Goal: Task Accomplishment & Management: Use online tool/utility

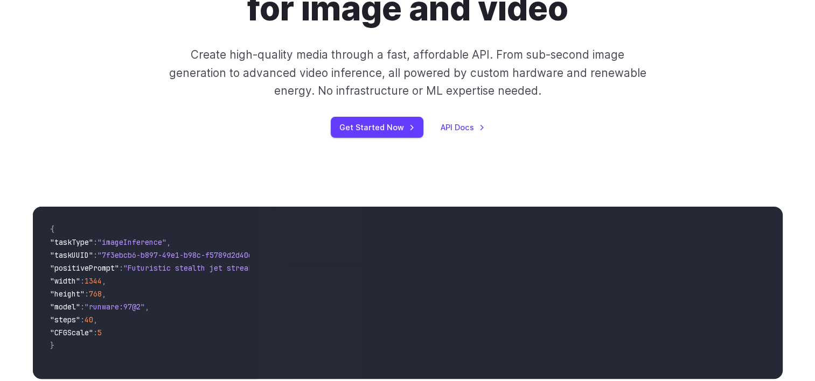
scroll to position [192, 0]
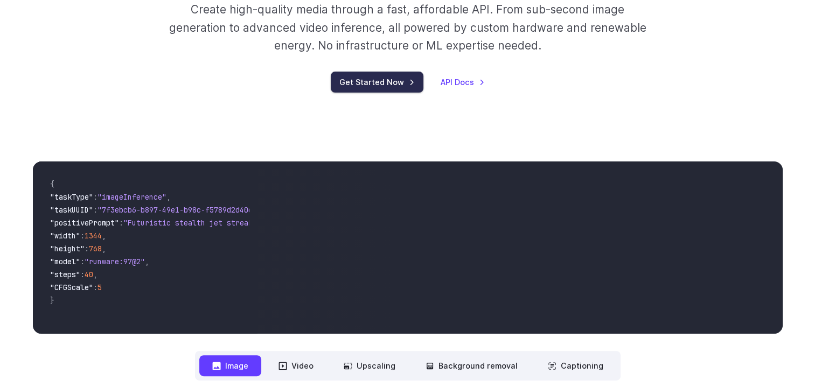
click at [368, 82] on link "Get Started Now" at bounding box center [377, 82] width 93 height 21
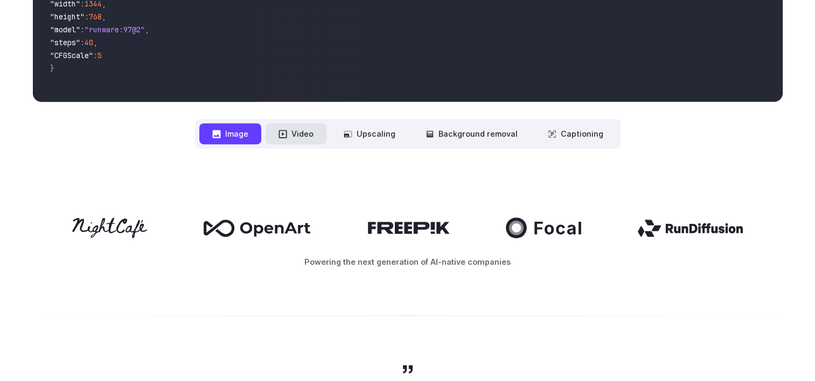
scroll to position [409, 0]
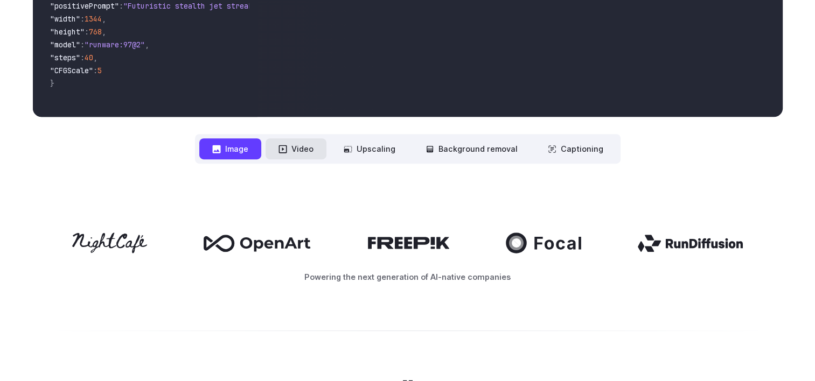
click at [301, 153] on button "Video" at bounding box center [295, 148] width 61 height 21
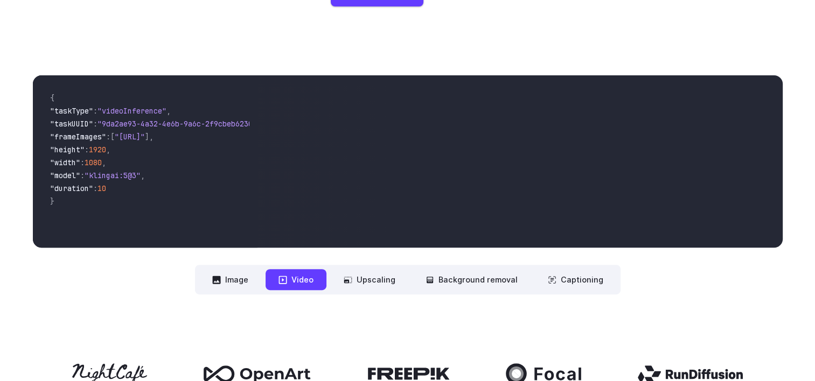
scroll to position [277, 0]
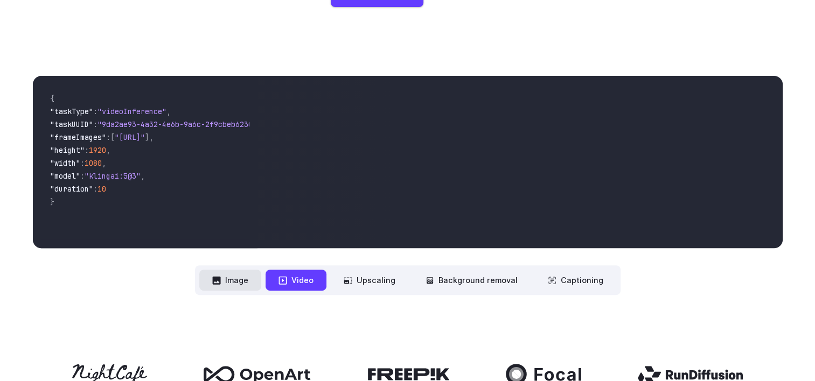
click at [236, 284] on button "Image" at bounding box center [230, 280] width 62 height 21
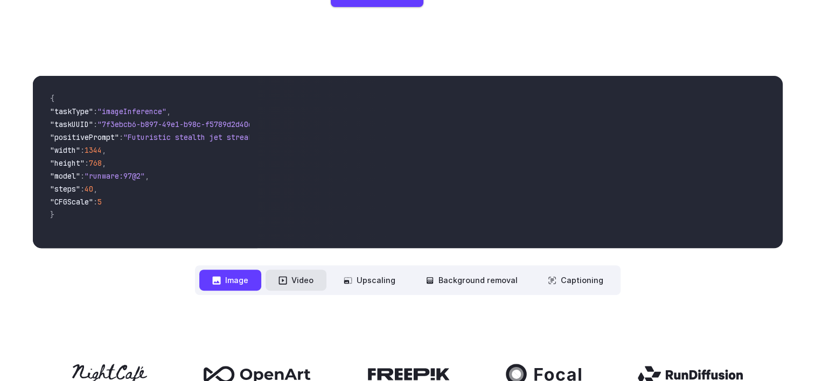
click at [304, 281] on button "Video" at bounding box center [295, 280] width 61 height 21
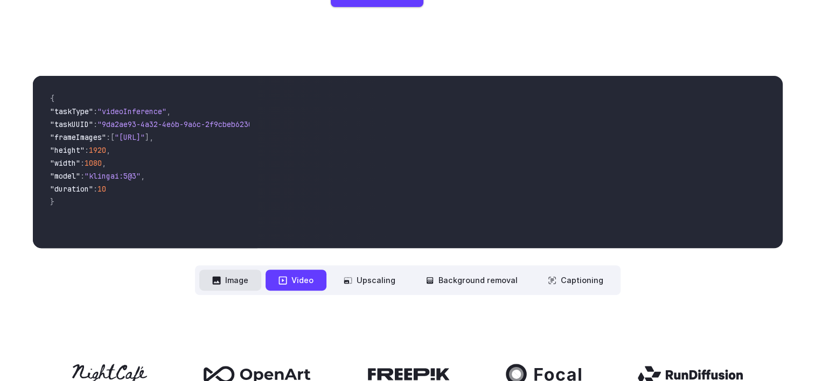
click at [242, 280] on button "Image" at bounding box center [230, 280] width 62 height 21
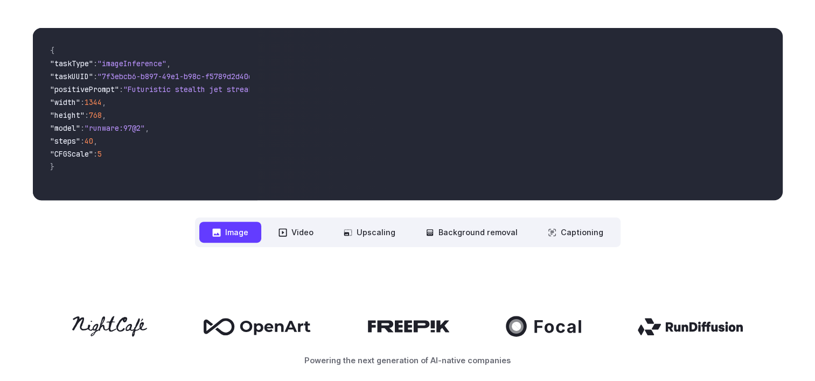
scroll to position [300, 0]
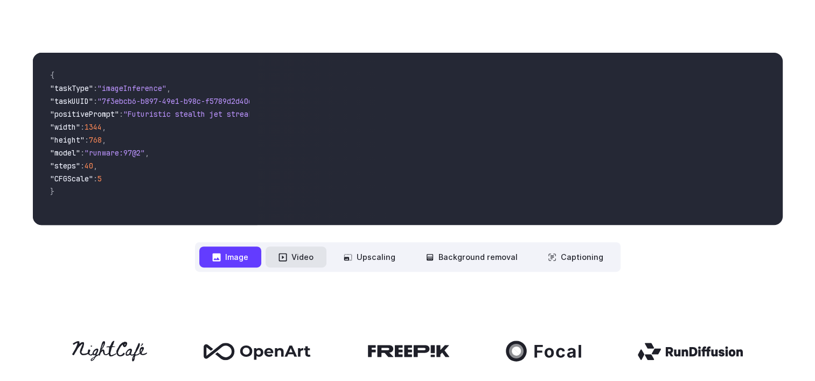
click at [294, 257] on button "Video" at bounding box center [295, 257] width 61 height 21
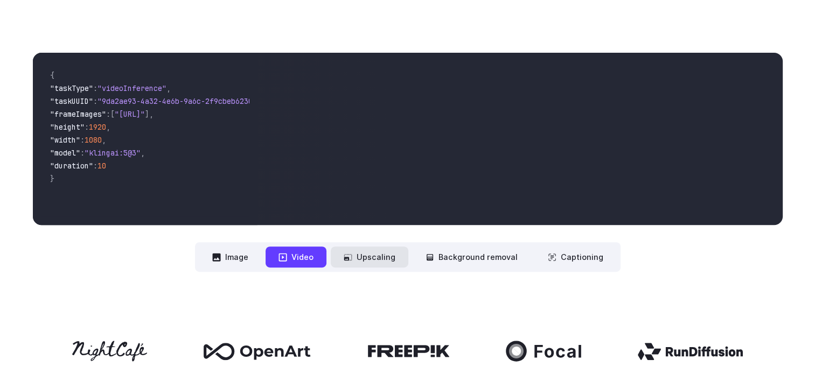
click at [371, 258] on button "Upscaling" at bounding box center [370, 257] width 78 height 21
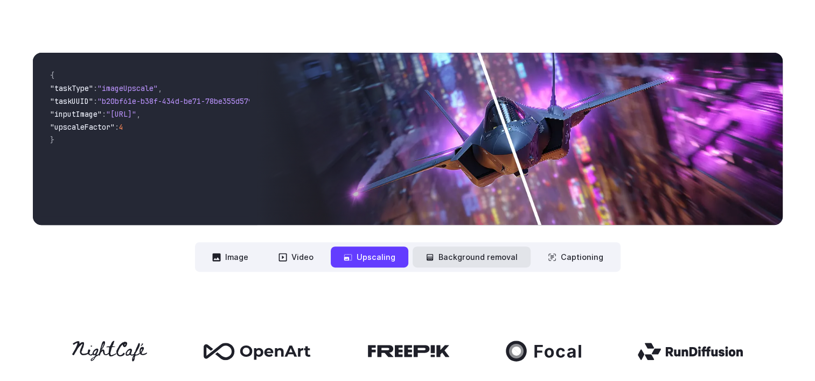
click at [472, 256] on button "Background removal" at bounding box center [471, 257] width 118 height 21
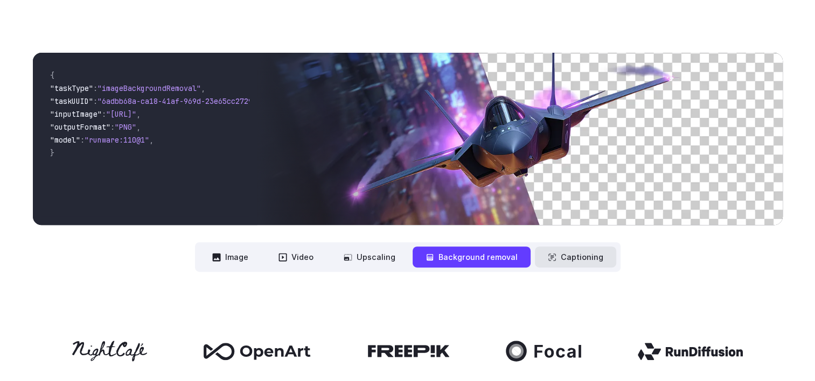
click at [566, 258] on button "Captioning" at bounding box center [575, 257] width 81 height 21
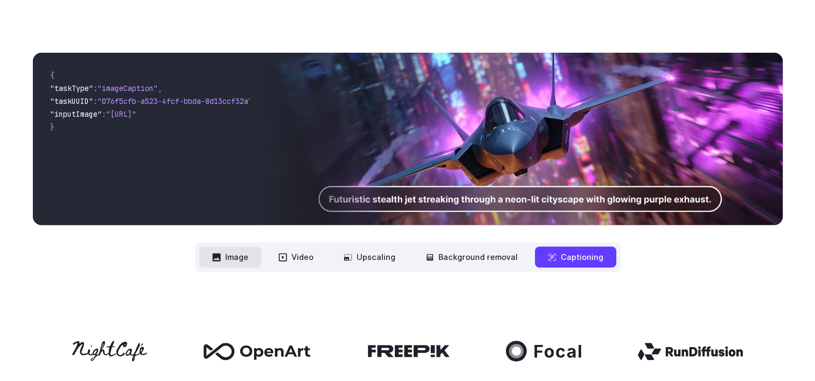
click at [237, 257] on button "Image" at bounding box center [230, 257] width 62 height 21
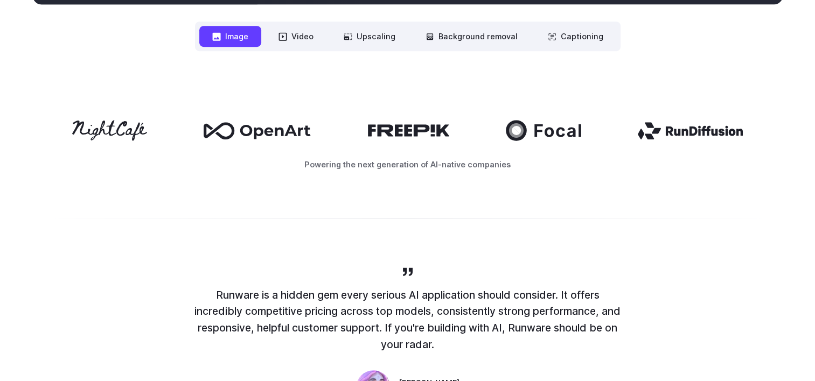
scroll to position [521, 0]
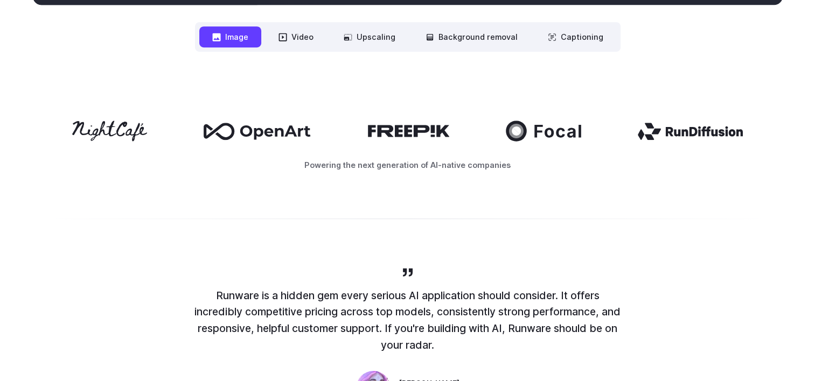
click at [106, 126] on icon at bounding box center [109, 131] width 75 height 20
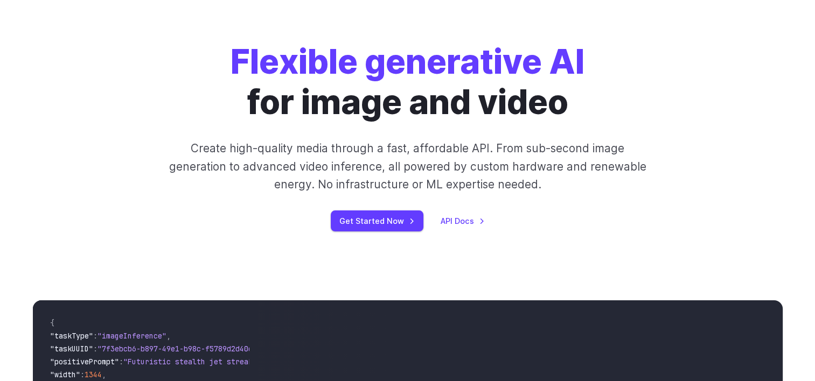
scroll to position [56, 0]
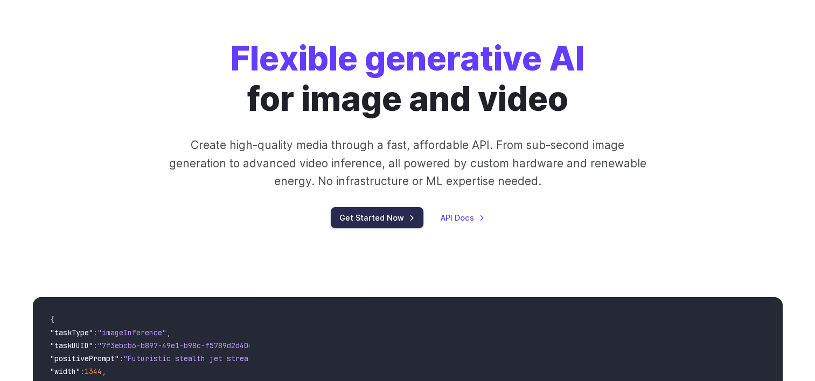
click at [385, 215] on link "Get Started Now" at bounding box center [377, 217] width 93 height 21
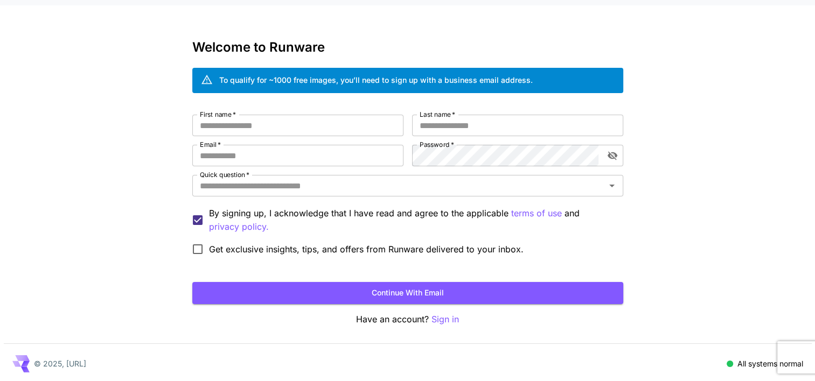
scroll to position [24, 0]
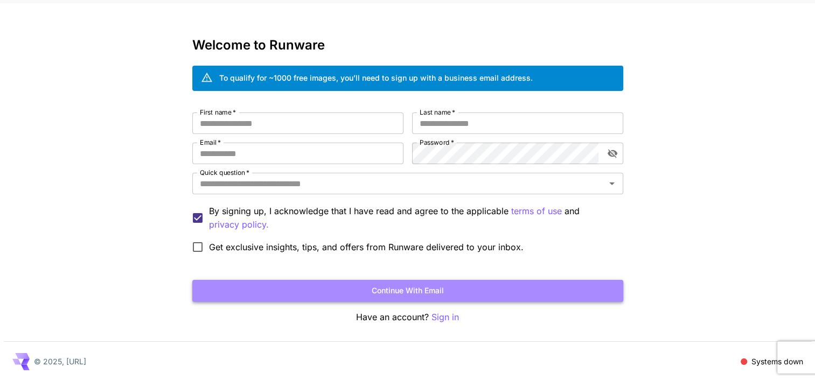
click at [397, 291] on button "Continue with email" at bounding box center [407, 291] width 431 height 22
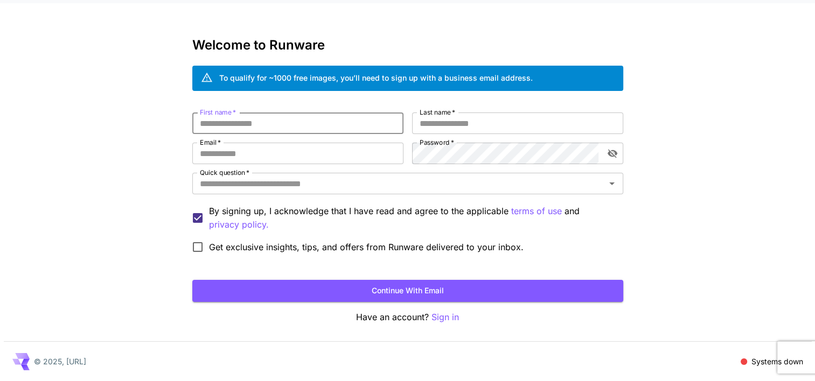
click at [218, 123] on input "First name   *" at bounding box center [297, 124] width 211 height 22
type input "*****"
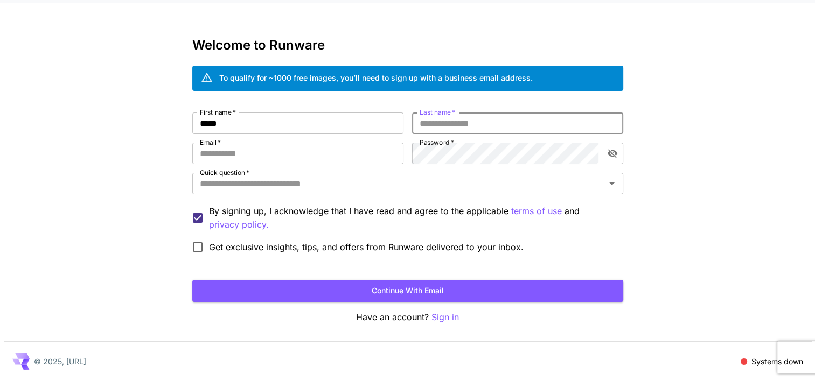
click at [441, 122] on input "Last name   *" at bounding box center [517, 124] width 211 height 22
type input "*****"
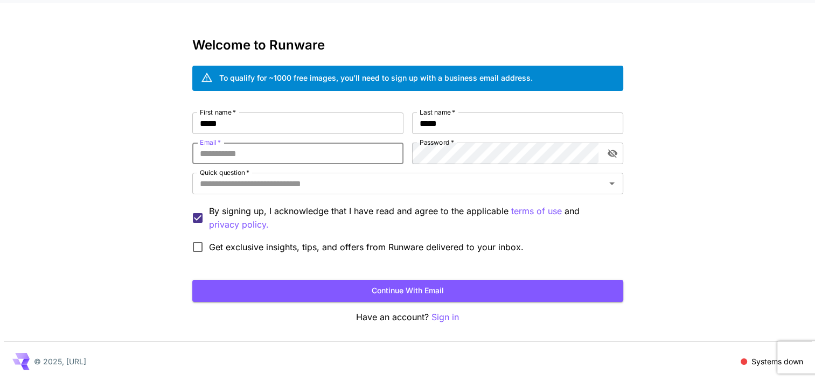
click at [246, 151] on input "Email   *" at bounding box center [297, 154] width 211 height 22
click at [192, 280] on button "Continue with email" at bounding box center [407, 291] width 431 height 22
type input "**********"
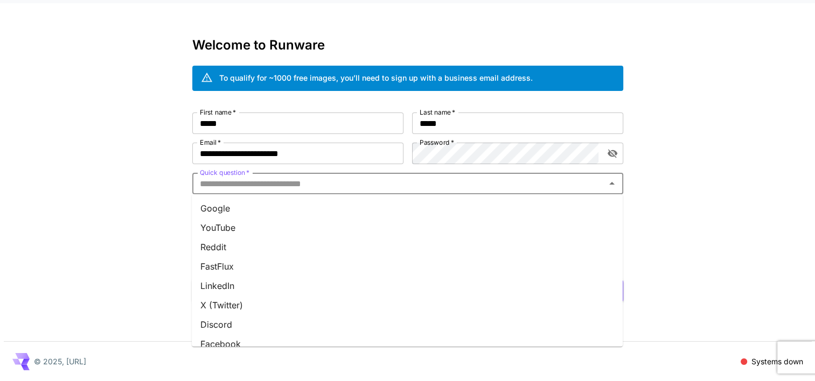
click at [230, 188] on input "Quick question   *" at bounding box center [398, 183] width 406 height 15
click at [218, 206] on li "Google" at bounding box center [407, 208] width 431 height 19
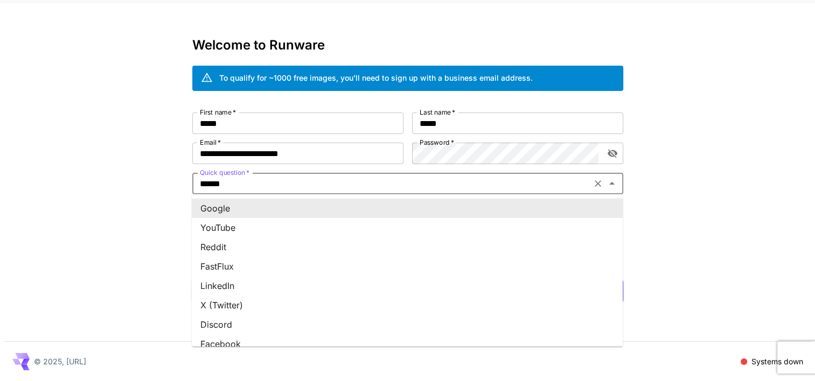
click at [217, 189] on input "******" at bounding box center [391, 183] width 392 height 15
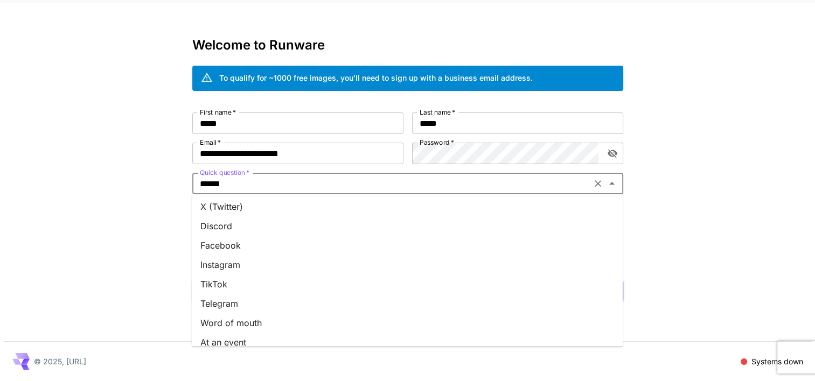
scroll to position [101, 0]
click at [233, 269] on li "Instagram" at bounding box center [407, 261] width 431 height 19
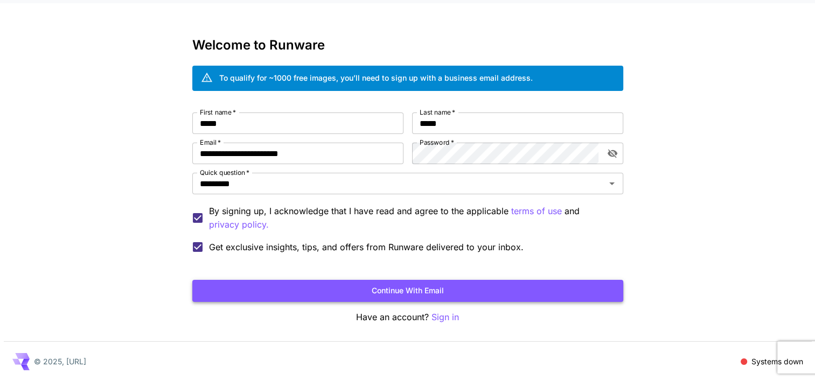
click at [410, 285] on button "Continue with email" at bounding box center [407, 291] width 431 height 22
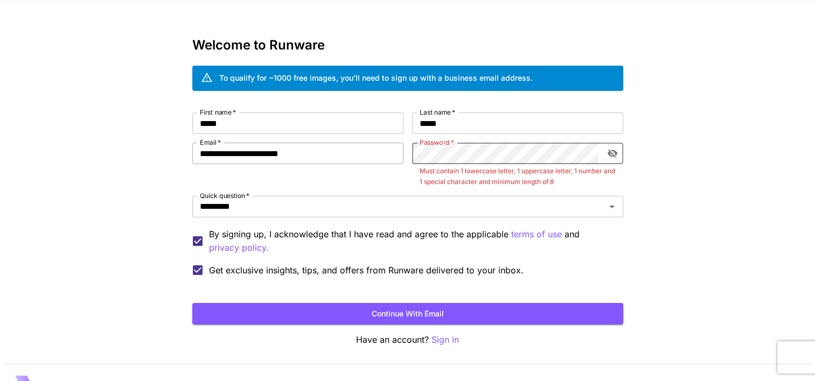
click at [370, 153] on div "**********" at bounding box center [407, 197] width 431 height 169
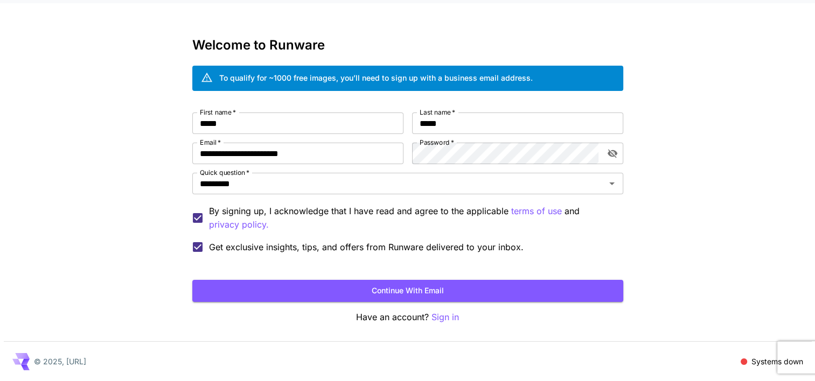
click at [680, 220] on div "**********" at bounding box center [407, 178] width 815 height 405
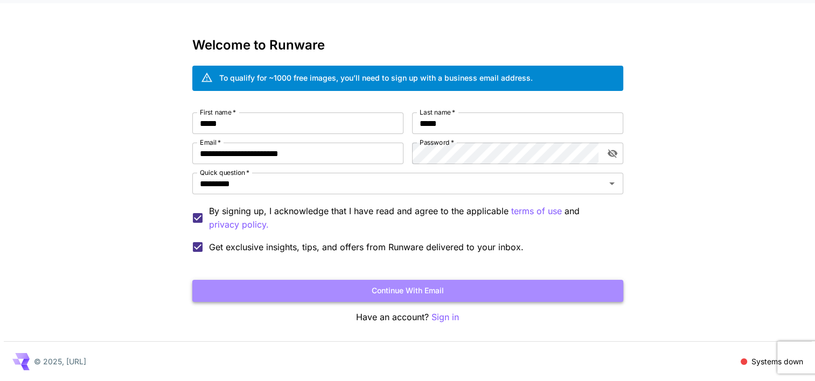
click at [396, 297] on button "Continue with email" at bounding box center [407, 291] width 431 height 22
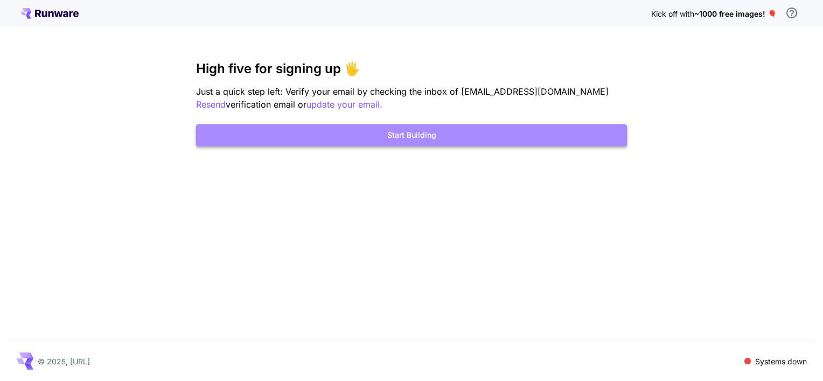
click at [405, 136] on button "Start Building" at bounding box center [411, 135] width 431 height 22
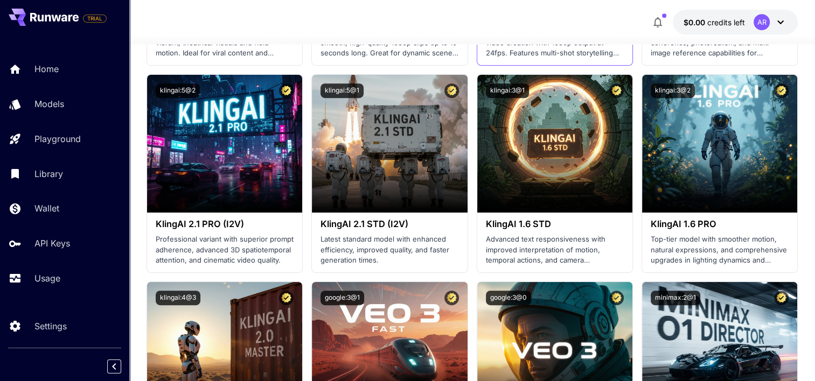
scroll to position [537, 0]
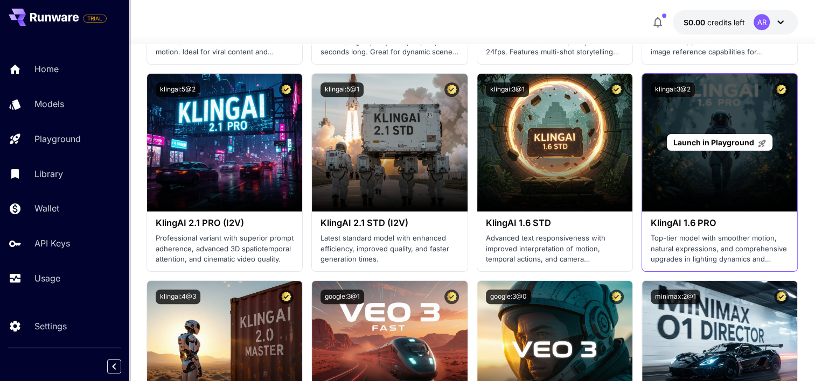
click at [714, 145] on span "Launch in Playground" at bounding box center [713, 142] width 81 height 9
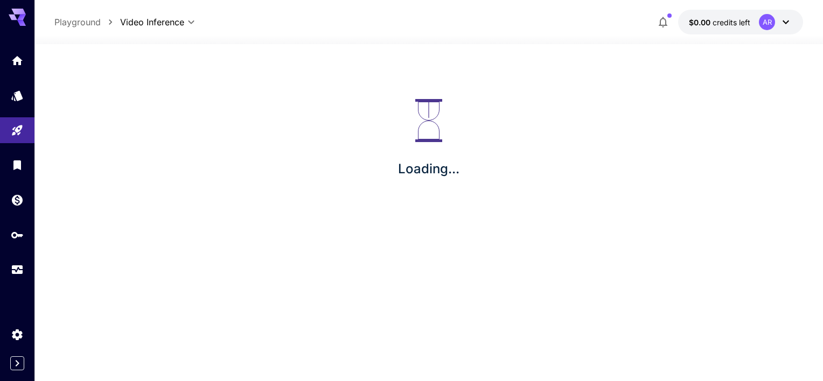
click at [784, 23] on icon at bounding box center [785, 22] width 6 height 4
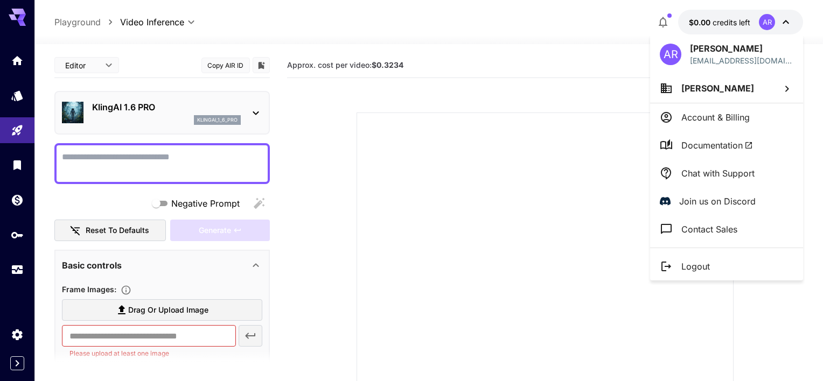
click at [130, 155] on div at bounding box center [411, 190] width 823 height 381
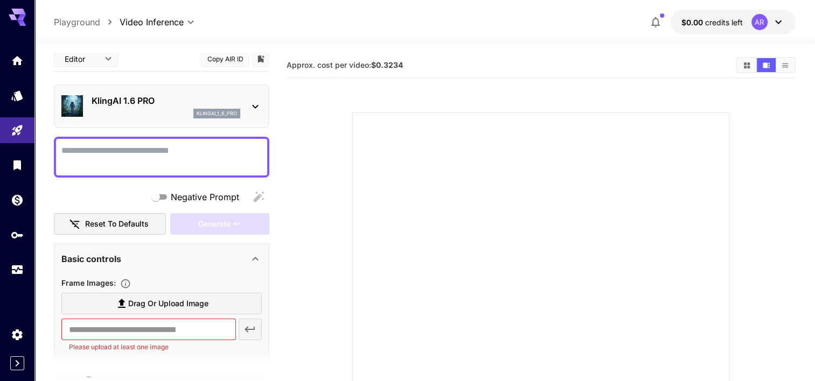
scroll to position [1, 0]
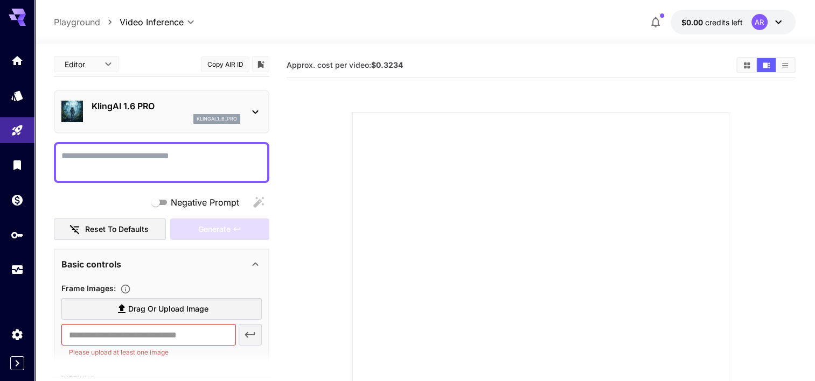
click at [254, 110] on icon at bounding box center [255, 112] width 13 height 13
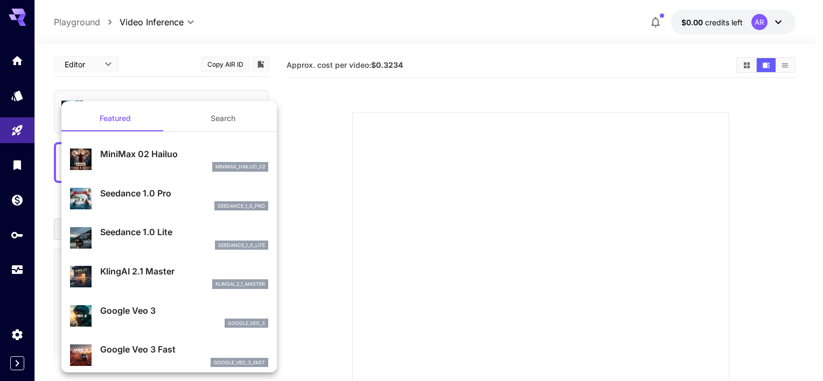
click at [321, 113] on div at bounding box center [411, 190] width 823 height 381
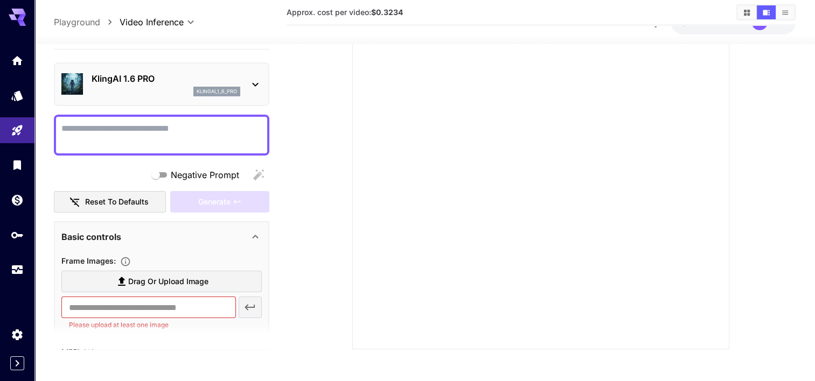
scroll to position [0, 0]
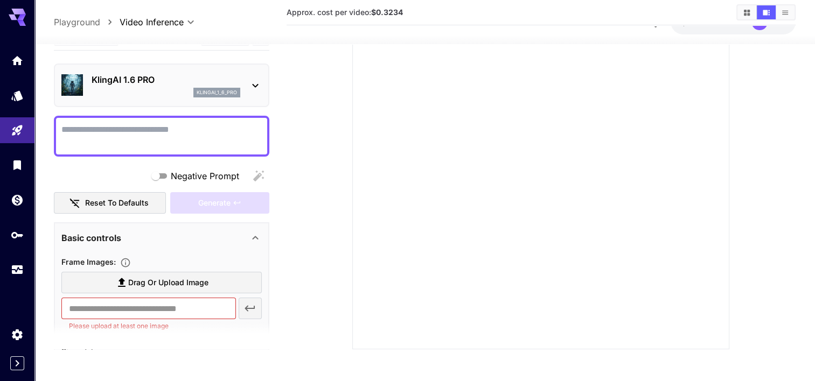
click at [75, 17] on p "Playground" at bounding box center [77, 22] width 46 height 13
type input "**********"
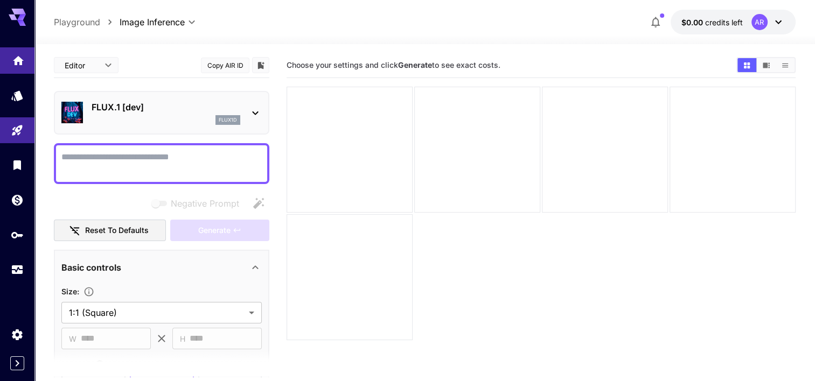
click at [13, 69] on link at bounding box center [17, 60] width 34 height 26
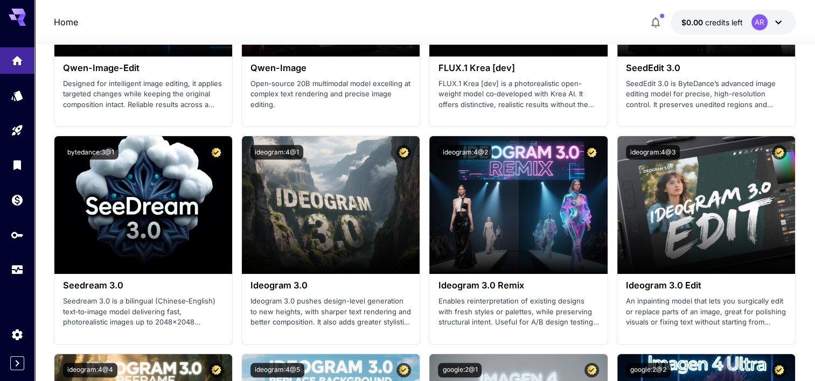
scroll to position [1614, 0]
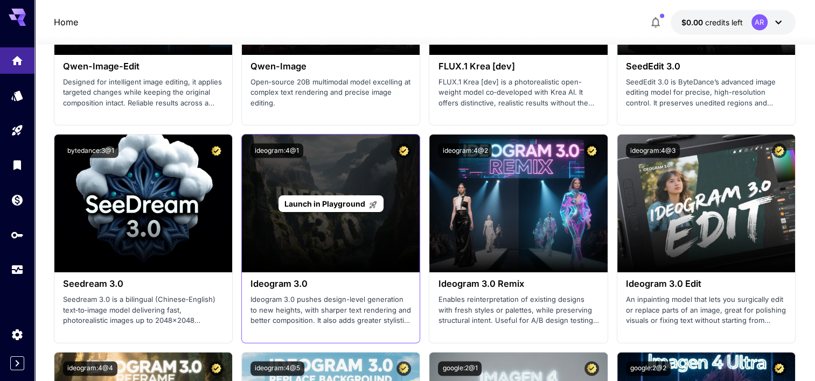
click at [293, 211] on div "Launch in Playground" at bounding box center [331, 204] width 178 height 138
click at [317, 198] on p "Launch in Playground" at bounding box center [330, 203] width 93 height 11
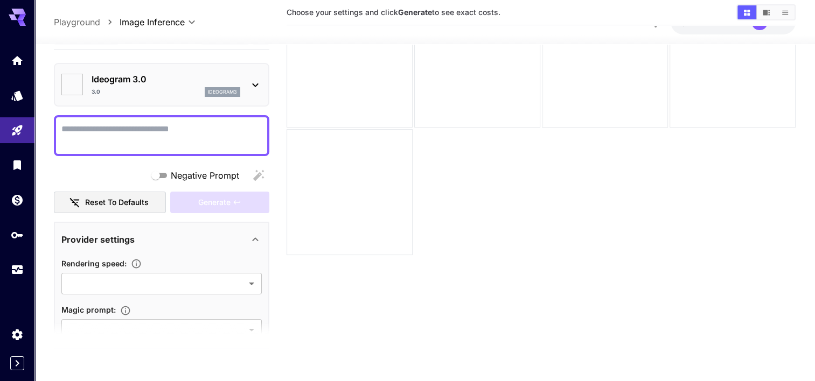
type input "*******"
type input "****"
click at [108, 129] on textarea "Negative Prompt" at bounding box center [161, 136] width 200 height 26
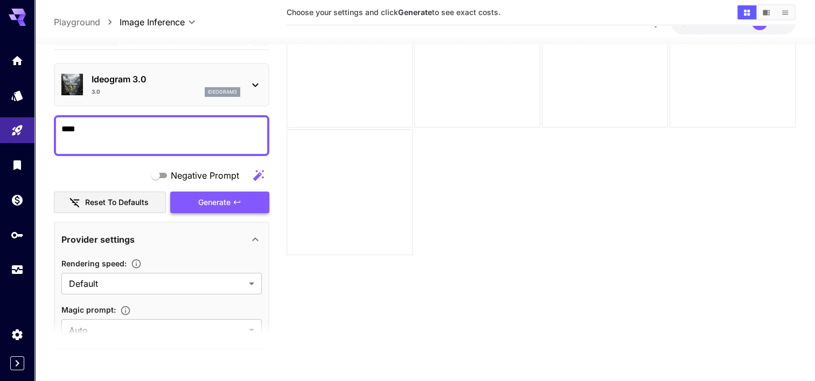
type textarea "***"
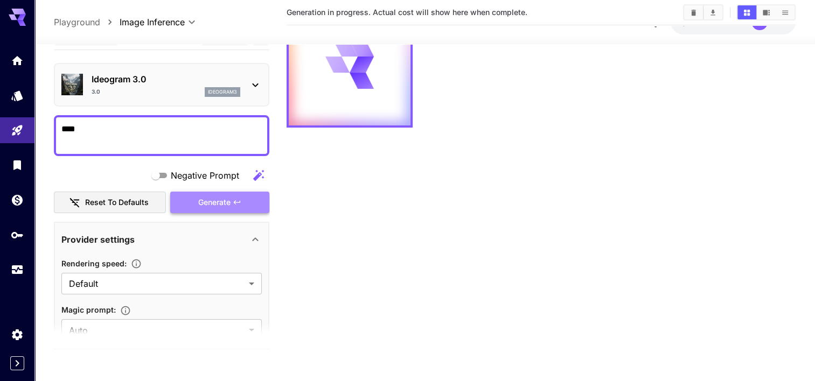
click at [221, 198] on span "Generate" at bounding box center [214, 202] width 32 height 13
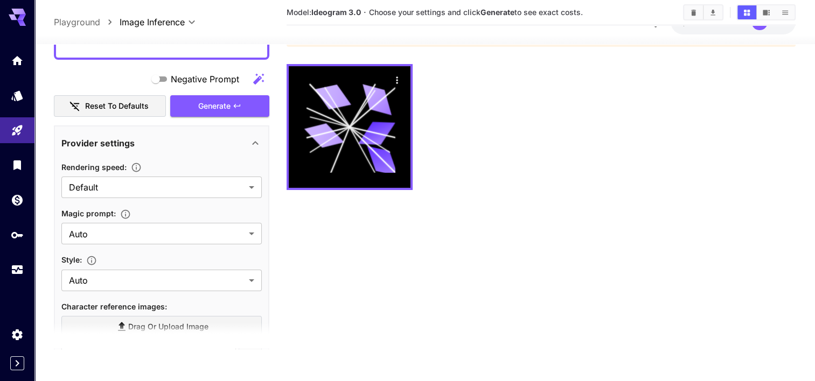
scroll to position [102, 0]
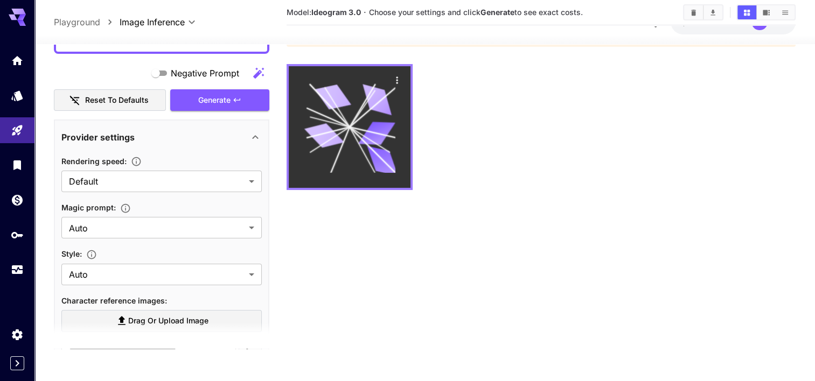
click at [338, 124] on icon at bounding box center [349, 126] width 91 height 91
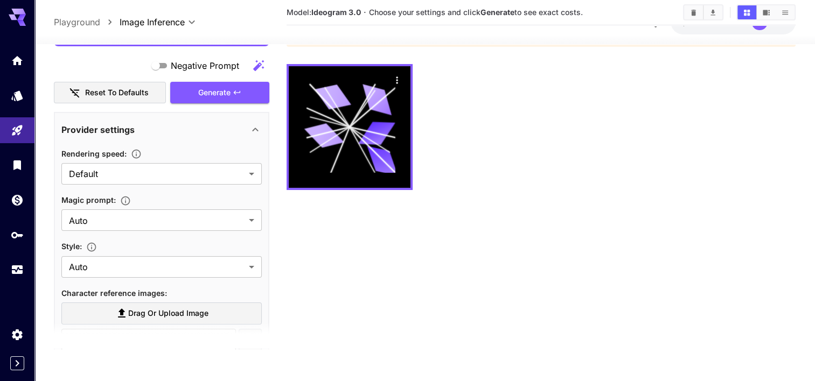
scroll to position [0, 0]
